Goal: Task Accomplishment & Management: Manage account settings

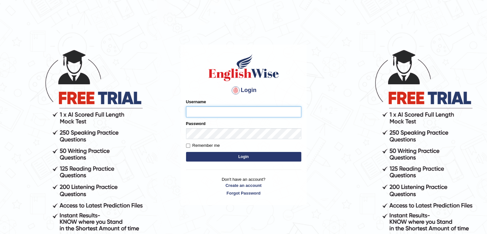
type input "Pkhatarine"
click at [222, 154] on button "Login" at bounding box center [243, 157] width 115 height 10
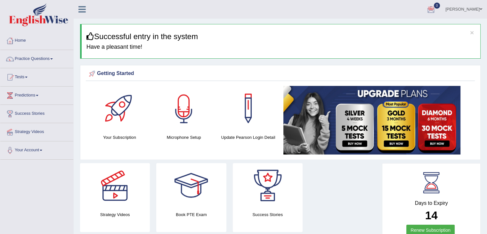
click at [192, 123] on div at bounding box center [183, 108] width 45 height 45
